Goal: Task Accomplishment & Management: Use online tool/utility

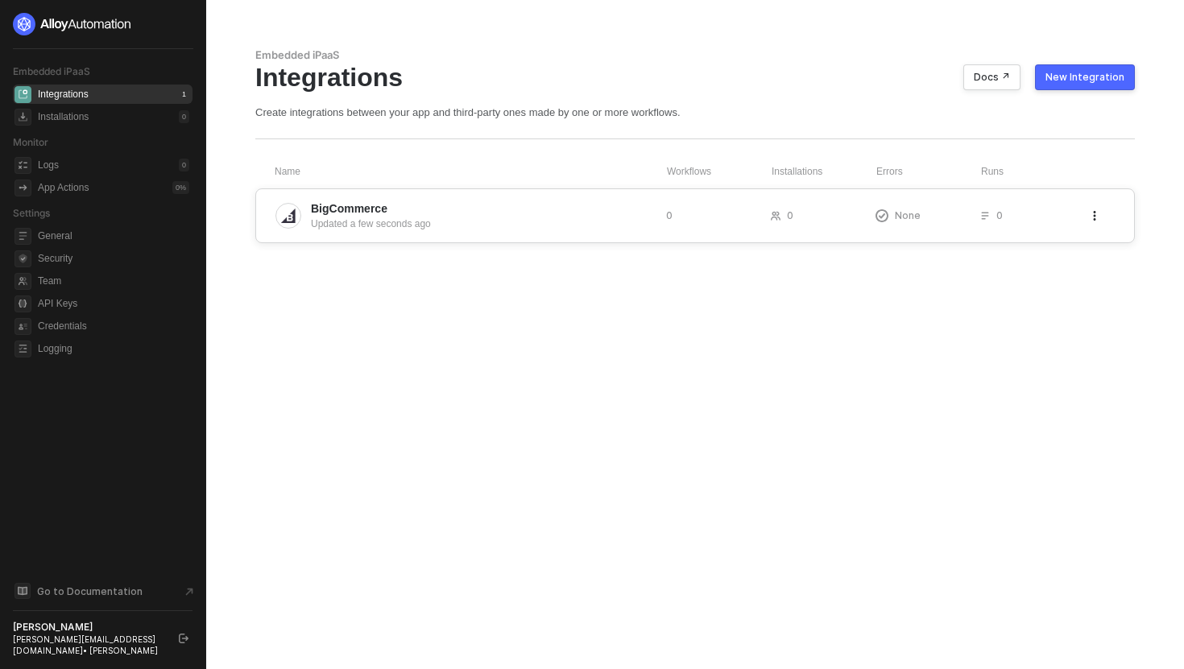
click at [495, 215] on span "BigCommerce" at bounding box center [482, 209] width 342 height 16
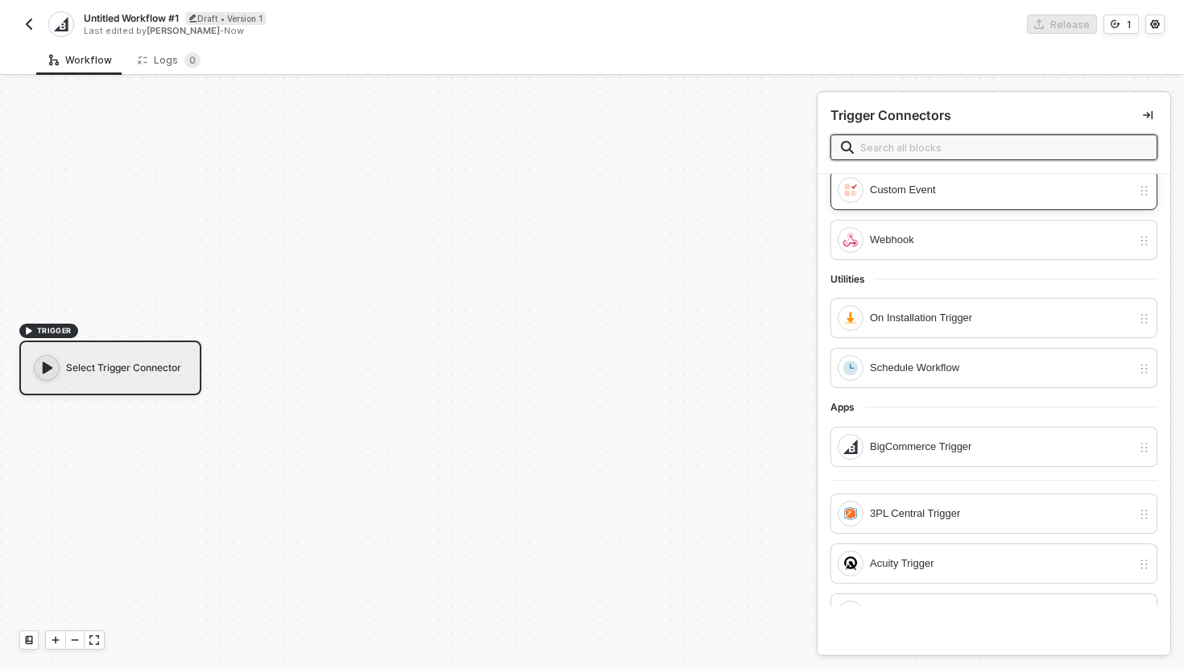
scroll to position [44, 0]
click at [892, 243] on div "Webhook" at bounding box center [1001, 239] width 262 height 18
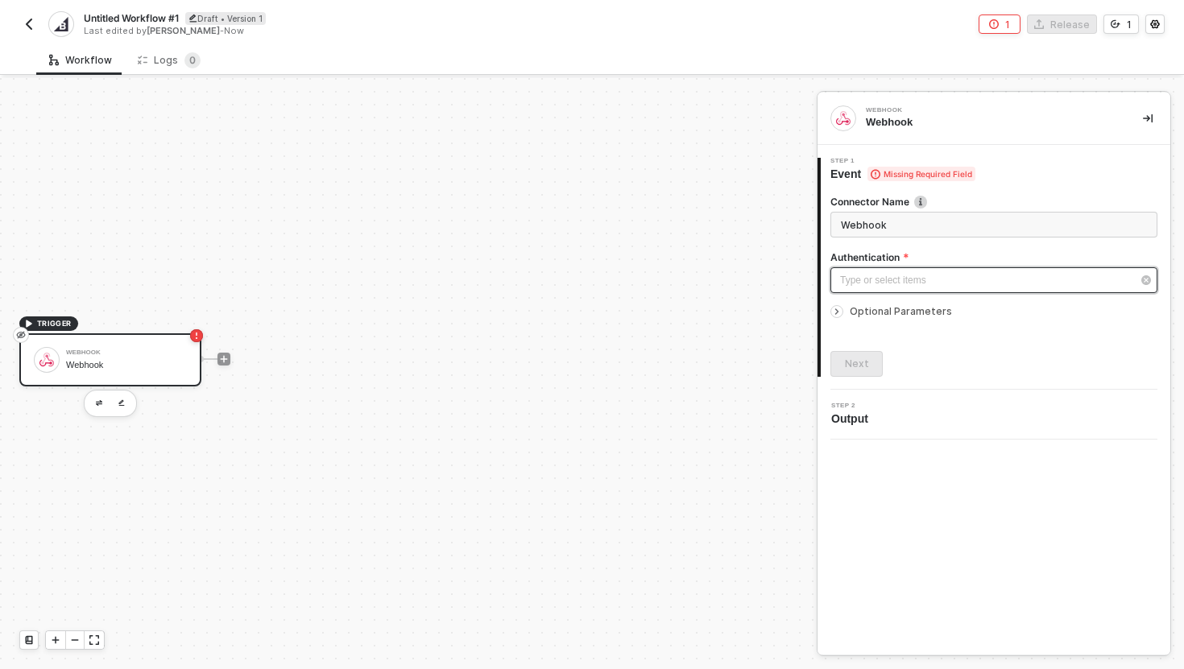
click at [900, 282] on div "Type or select items ﻿" at bounding box center [986, 280] width 292 height 15
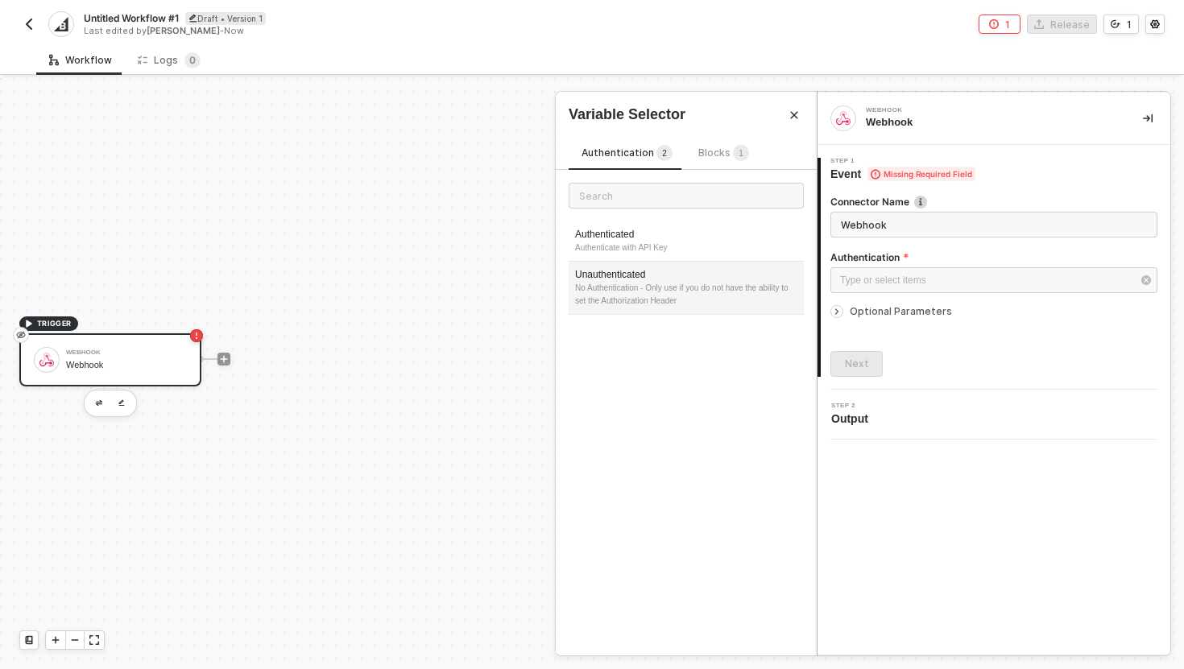
click at [760, 275] on div "Unauthenticated" at bounding box center [686, 275] width 222 height 14
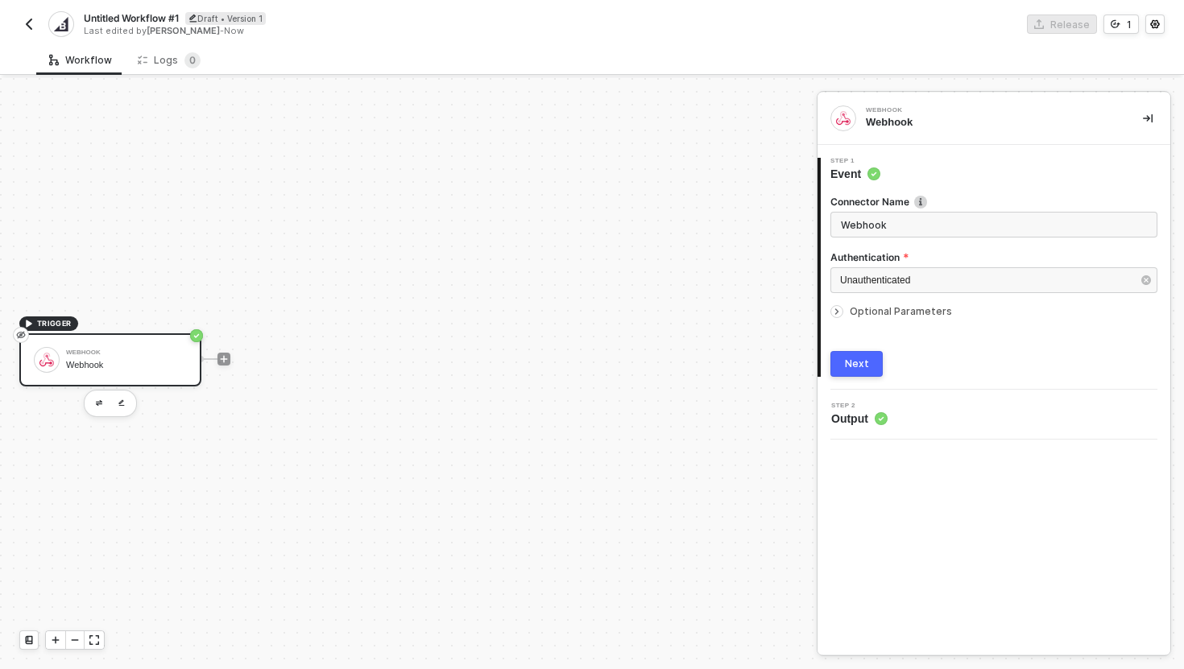
click at [851, 358] on div "Next" at bounding box center [857, 364] width 24 height 13
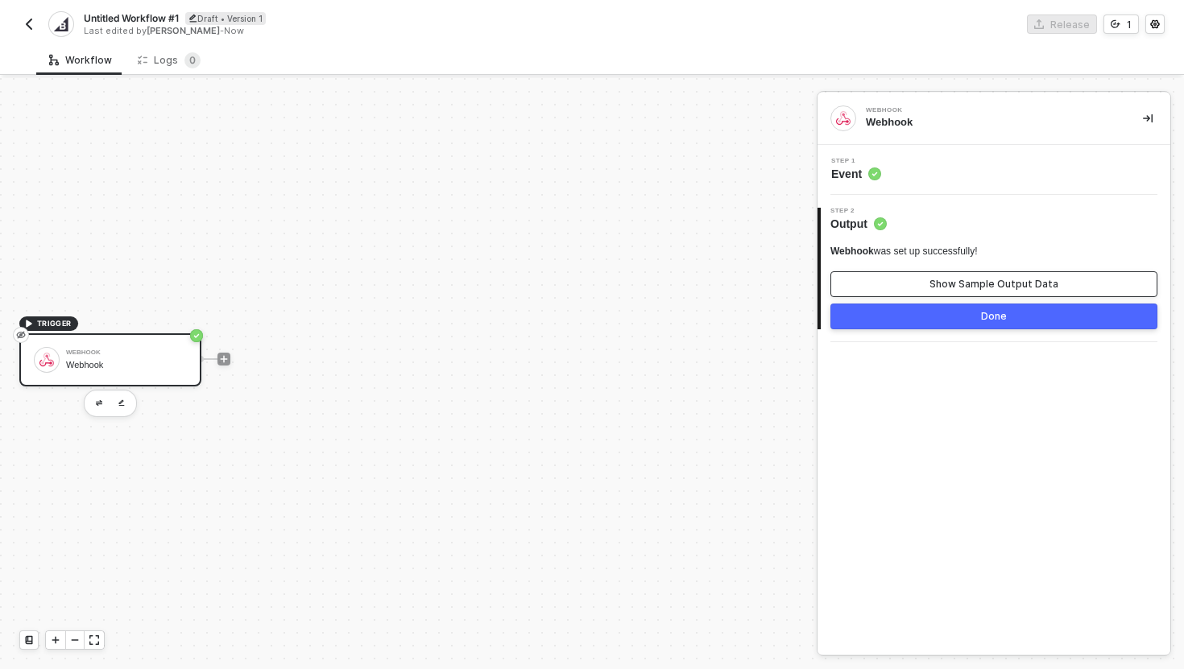
click at [930, 288] on button "Show Sample Output Data" at bounding box center [993, 284] width 327 height 26
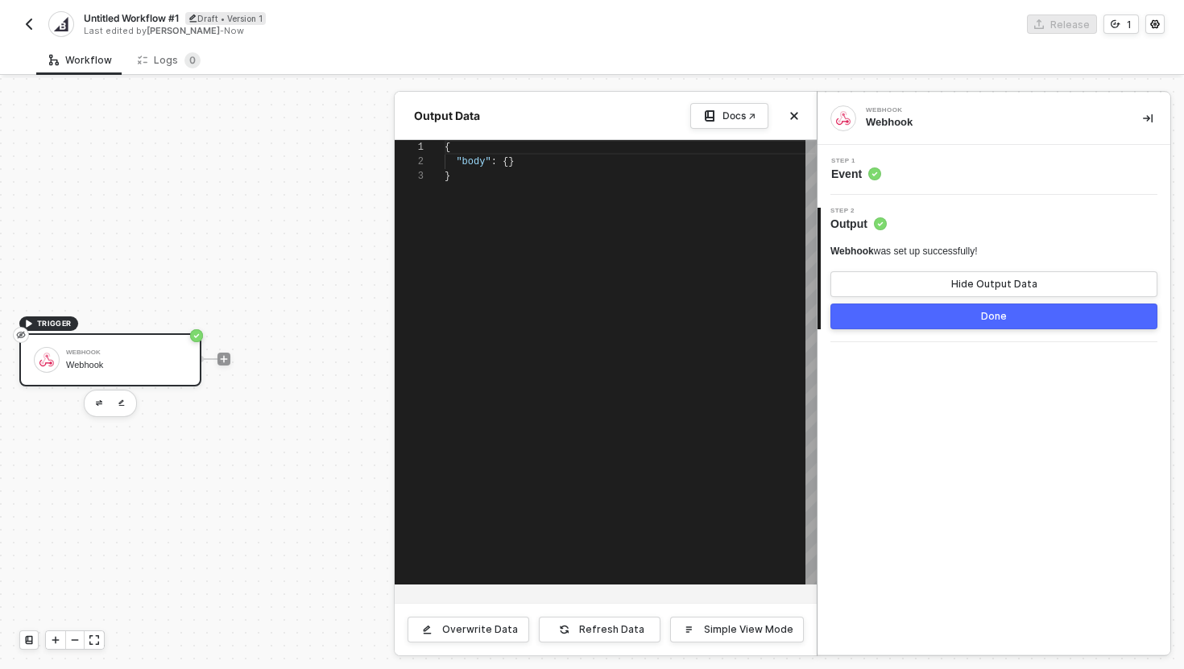
scroll to position [29, 0]
click at [66, 327] on div at bounding box center [592, 373] width 1184 height 591
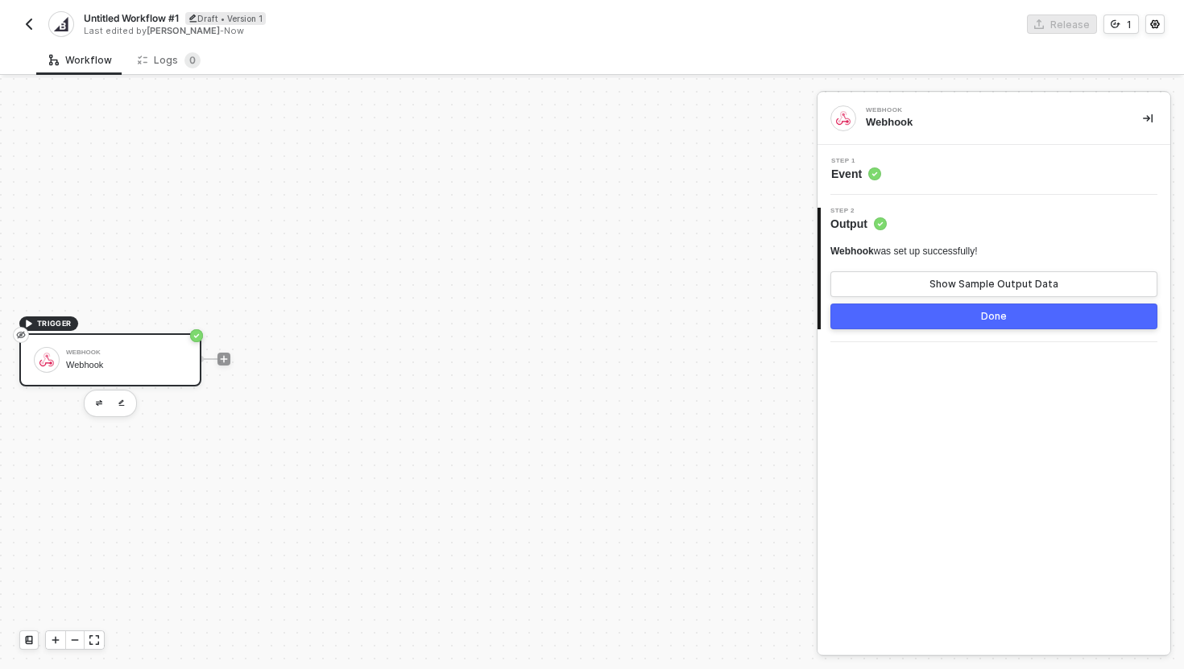
click at [37, 326] on span "TRIGGER" at bounding box center [54, 323] width 35 height 13
click at [29, 325] on icon "icon-play" at bounding box center [29, 324] width 10 height 10
click at [38, 325] on span "TRIGGER" at bounding box center [54, 323] width 35 height 13
click at [987, 325] on button "Done" at bounding box center [993, 317] width 327 height 26
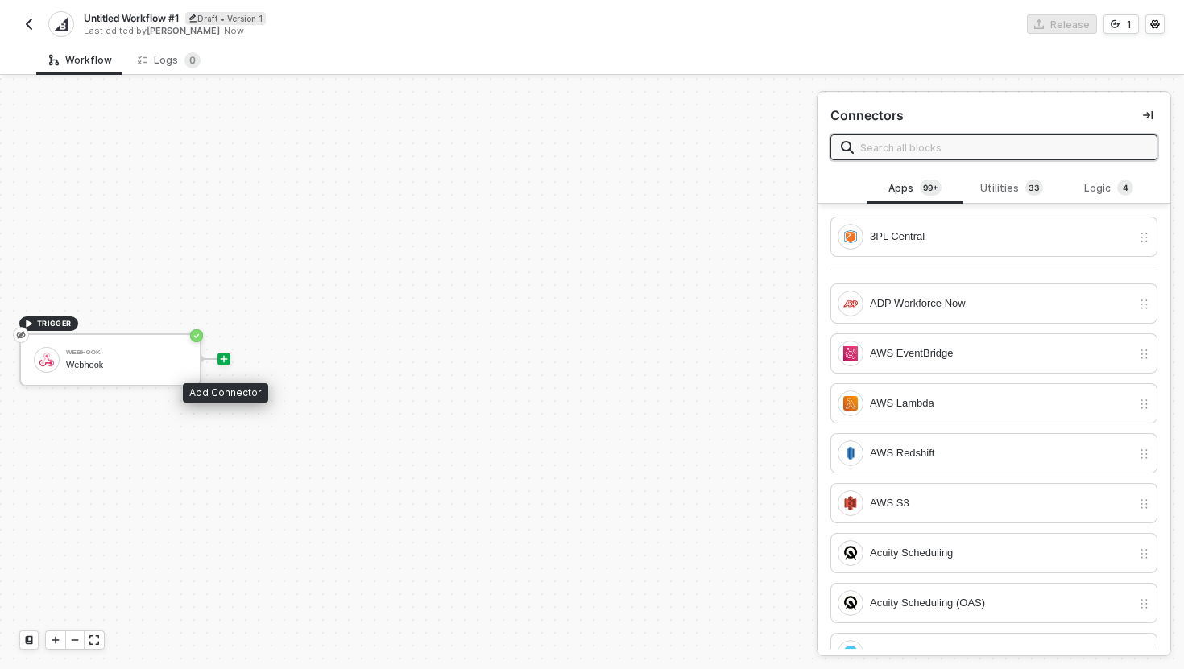
click at [219, 362] on icon "icon-play" at bounding box center [224, 359] width 10 height 10
click at [224, 359] on icon "icon-play" at bounding box center [224, 358] width 7 height 7
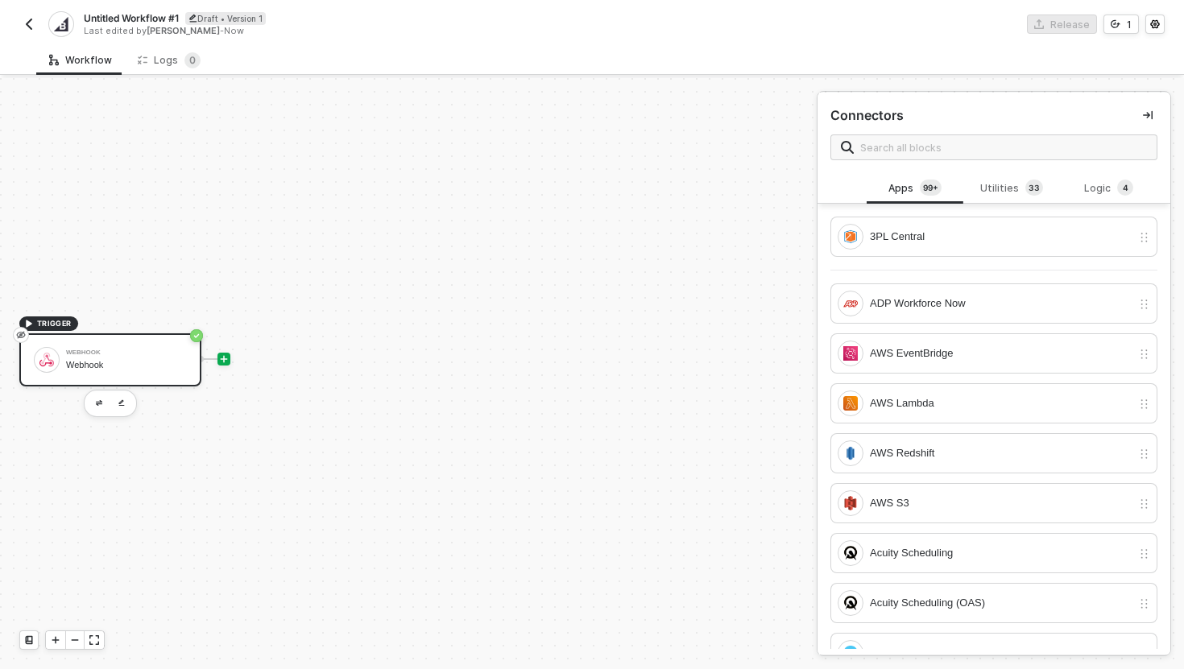
click at [122, 356] on div "Webhook Webhook" at bounding box center [126, 360] width 121 height 31
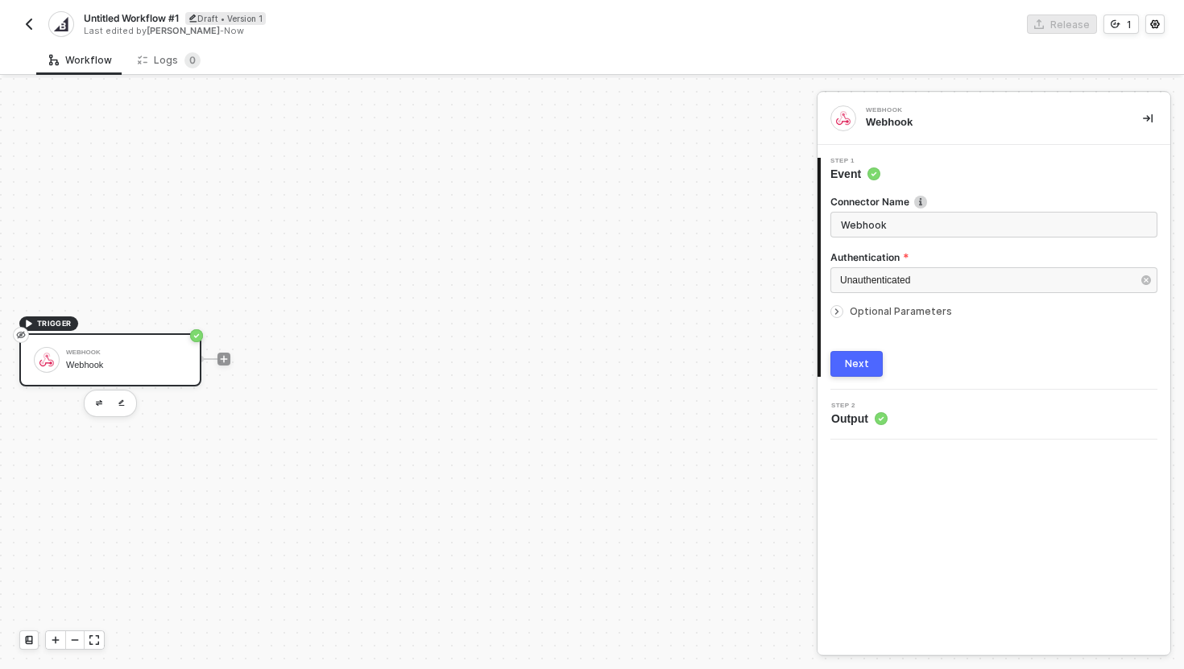
click at [122, 19] on span "Untitled Workflow #1" at bounding box center [131, 18] width 95 height 14
click at [126, 19] on input "Untitled Workflow #1" at bounding box center [221, 18] width 274 height 19
click at [112, 19] on input "Untitled Workflow #1" at bounding box center [221, 18] width 274 height 19
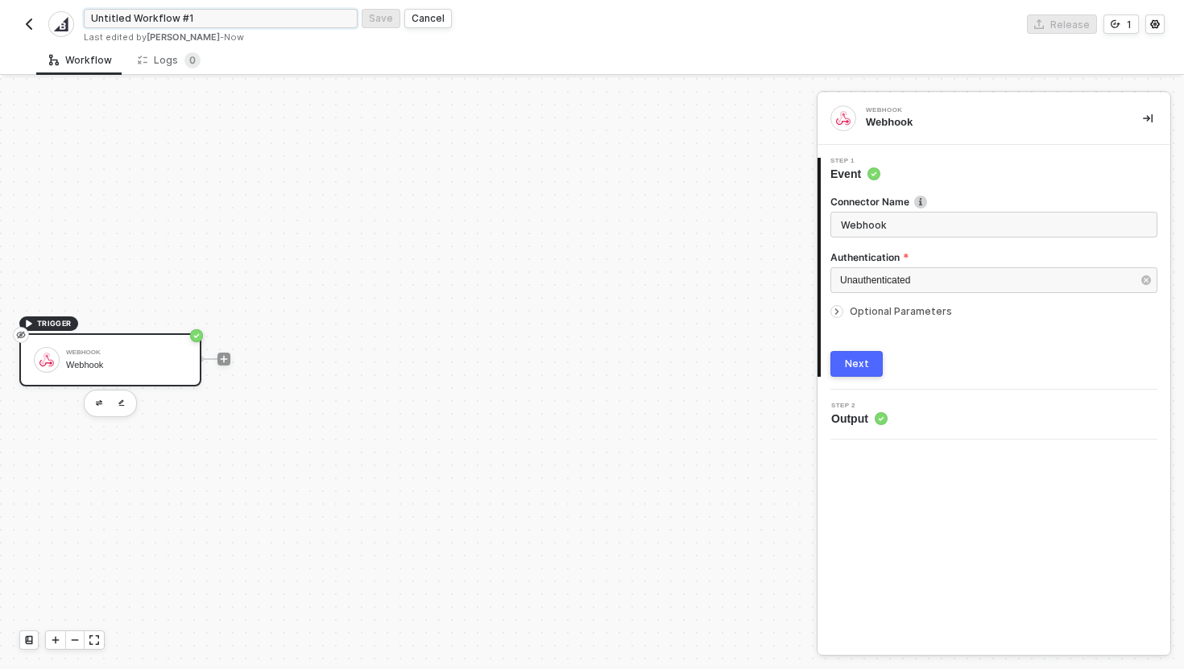
click at [112, 19] on input "Untitled Workflow #1" at bounding box center [221, 18] width 274 height 19
type input "Playground Workflow #1"
click at [384, 18] on div "Save" at bounding box center [381, 18] width 24 height 14
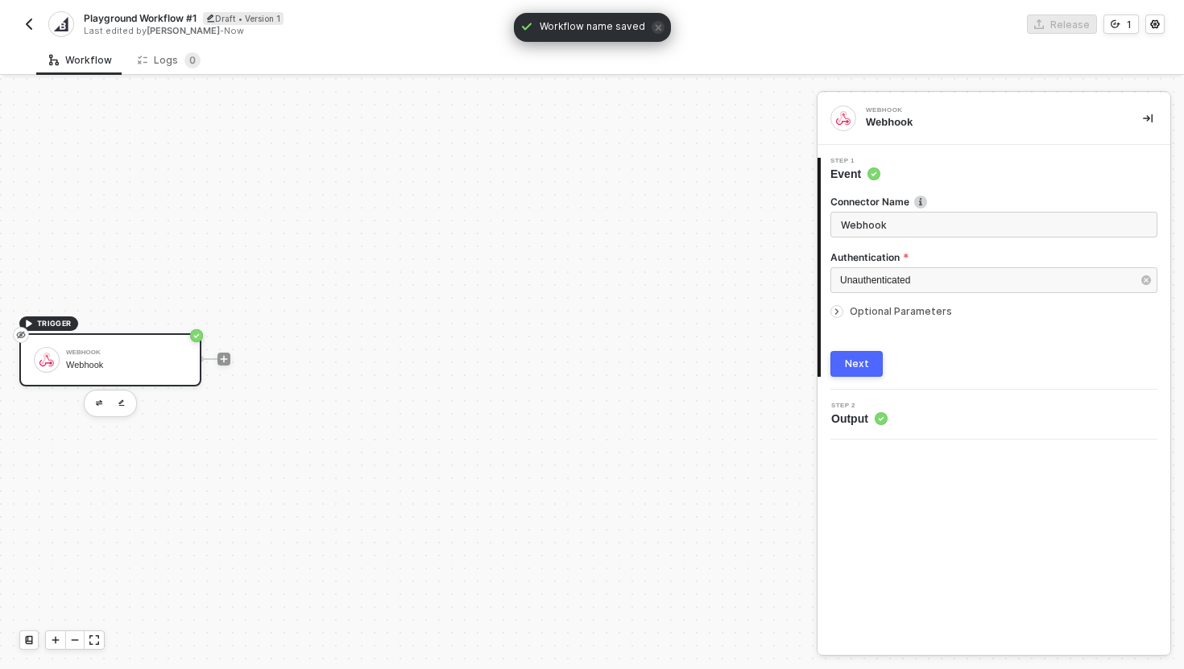
click at [858, 358] on div "Next" at bounding box center [857, 364] width 24 height 13
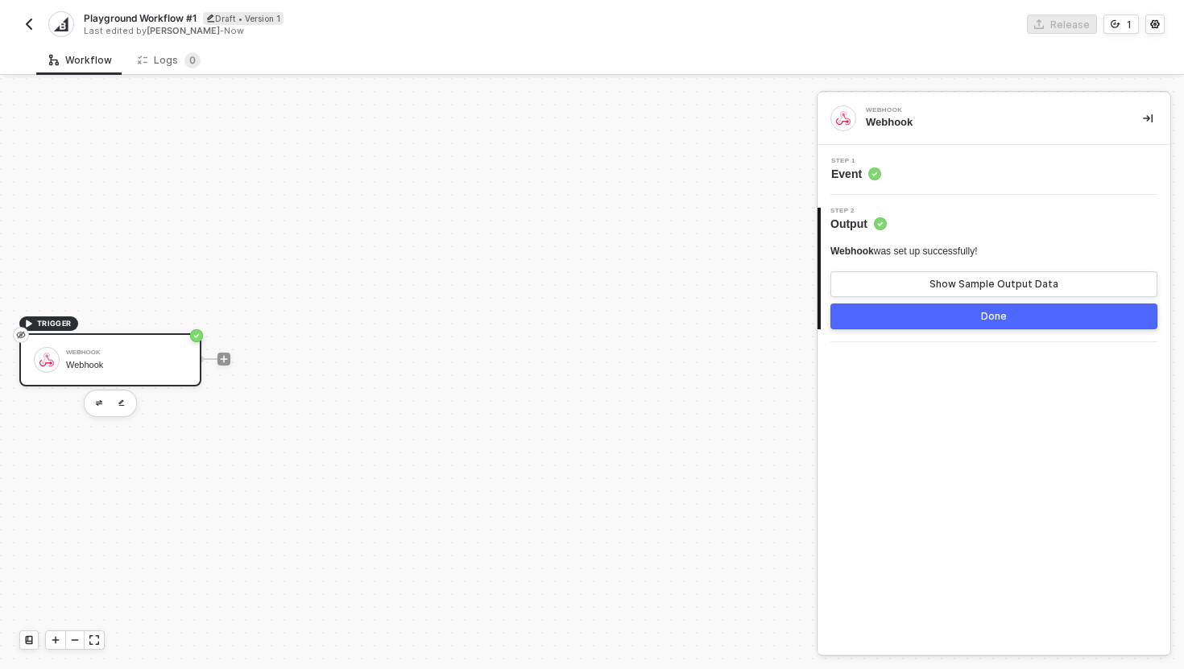
click at [893, 321] on button "Done" at bounding box center [993, 317] width 327 height 26
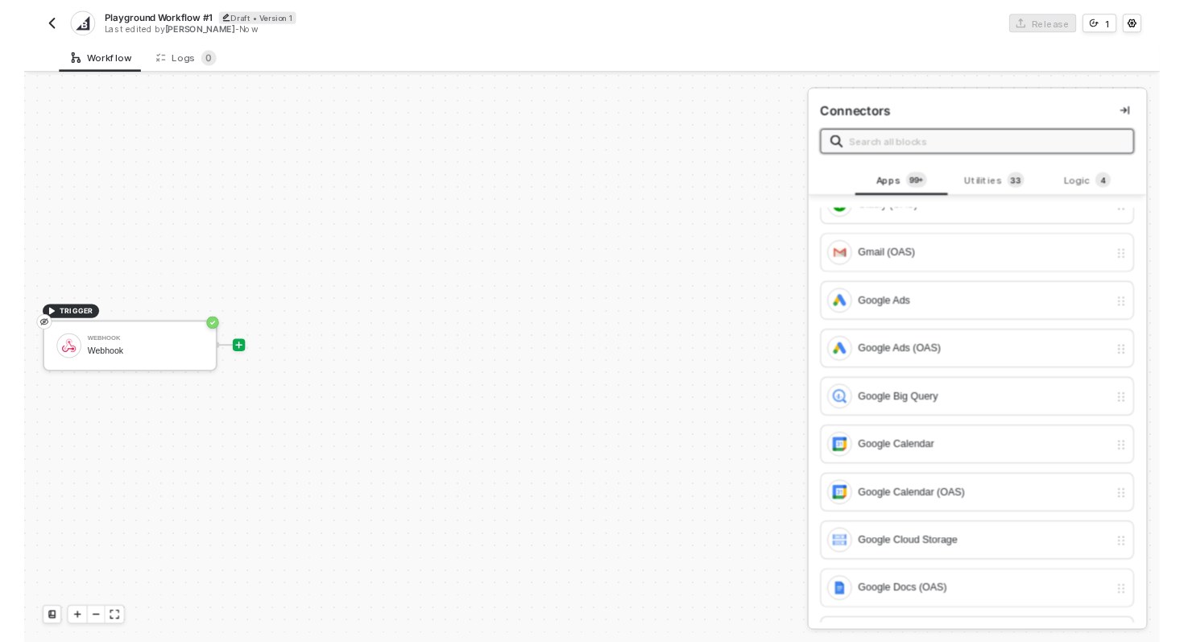
scroll to position [4587, 0]
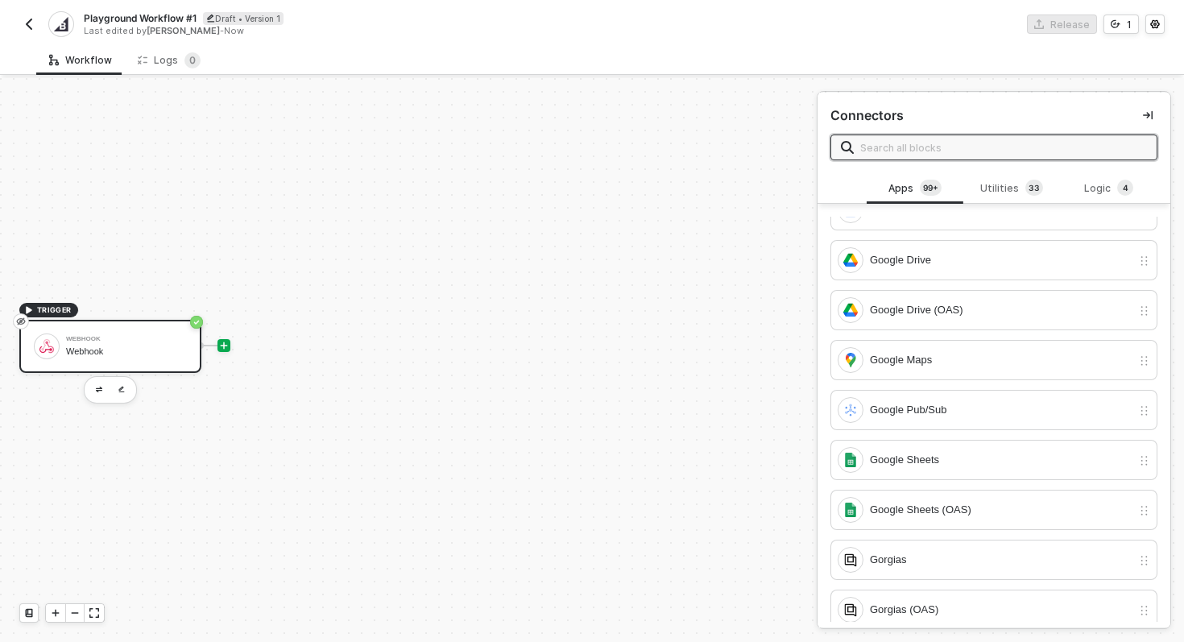
click at [90, 341] on div "Webhook" at bounding box center [126, 339] width 121 height 6
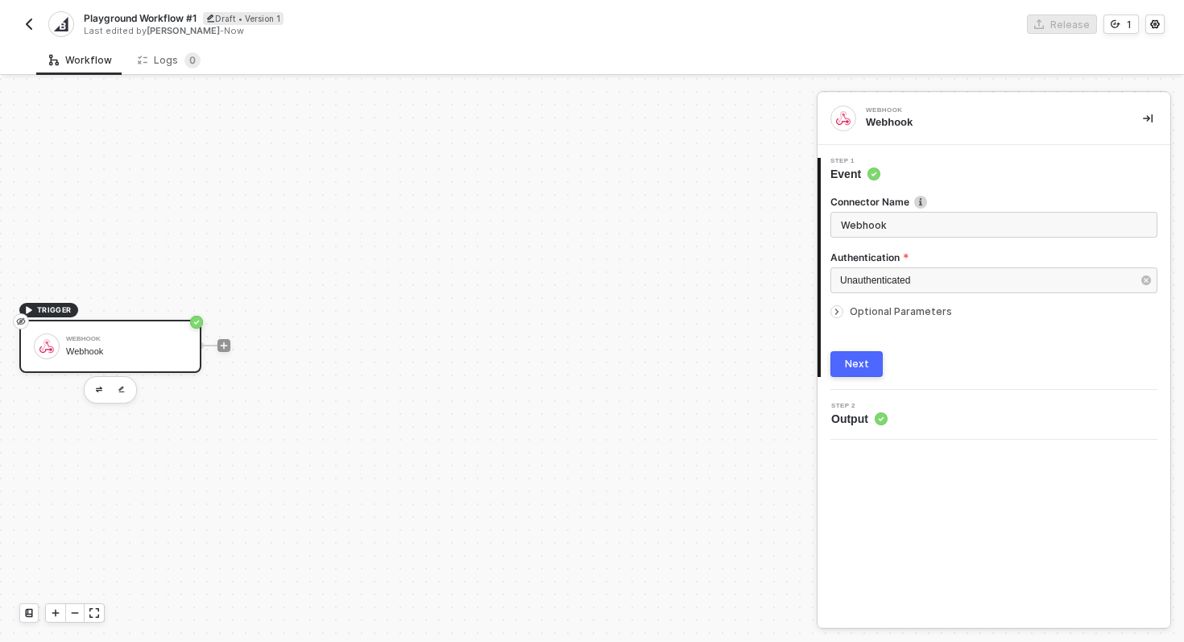
click at [30, 18] on img "button" at bounding box center [29, 24] width 13 height 13
